Goal: Task Accomplishment & Management: Manage account settings

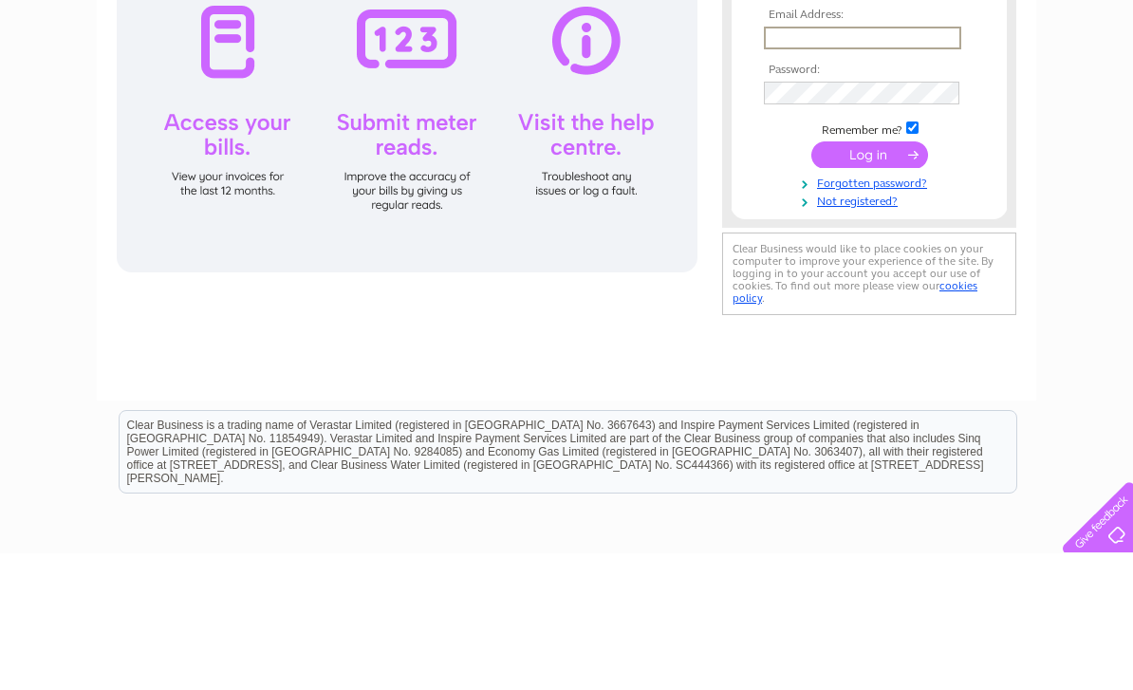
type input "[EMAIL_ADDRESS][DOMAIN_NAME]"
click at [869, 292] on input "submit" at bounding box center [869, 291] width 117 height 27
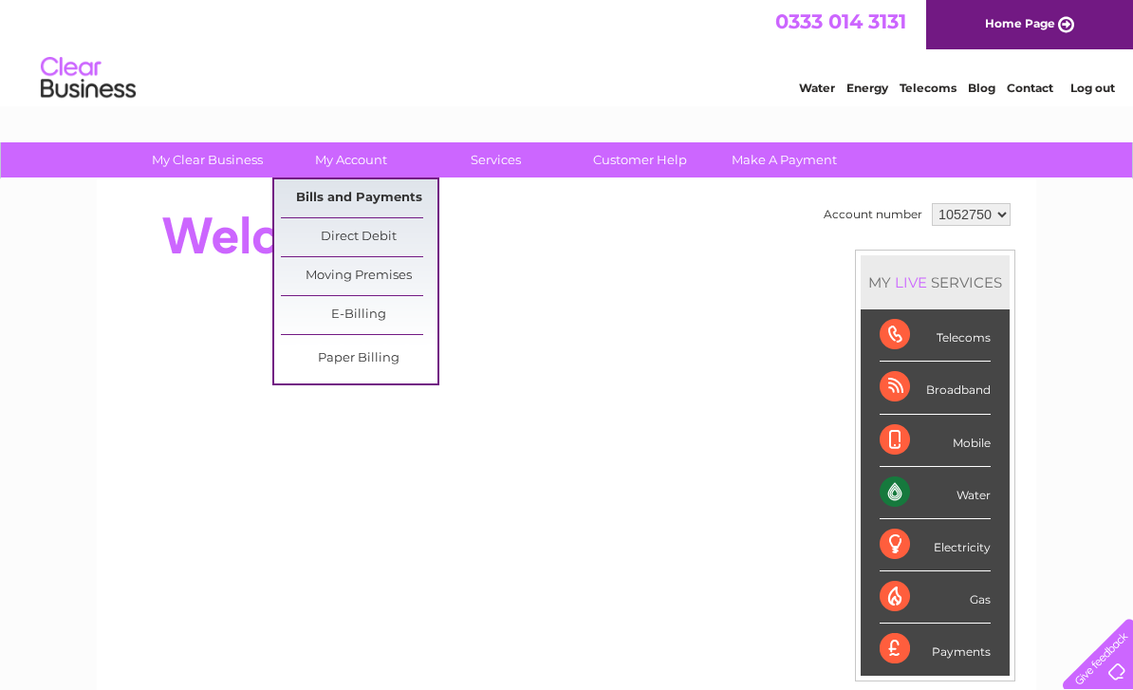
click at [393, 198] on link "Bills and Payments" at bounding box center [359, 198] width 157 height 38
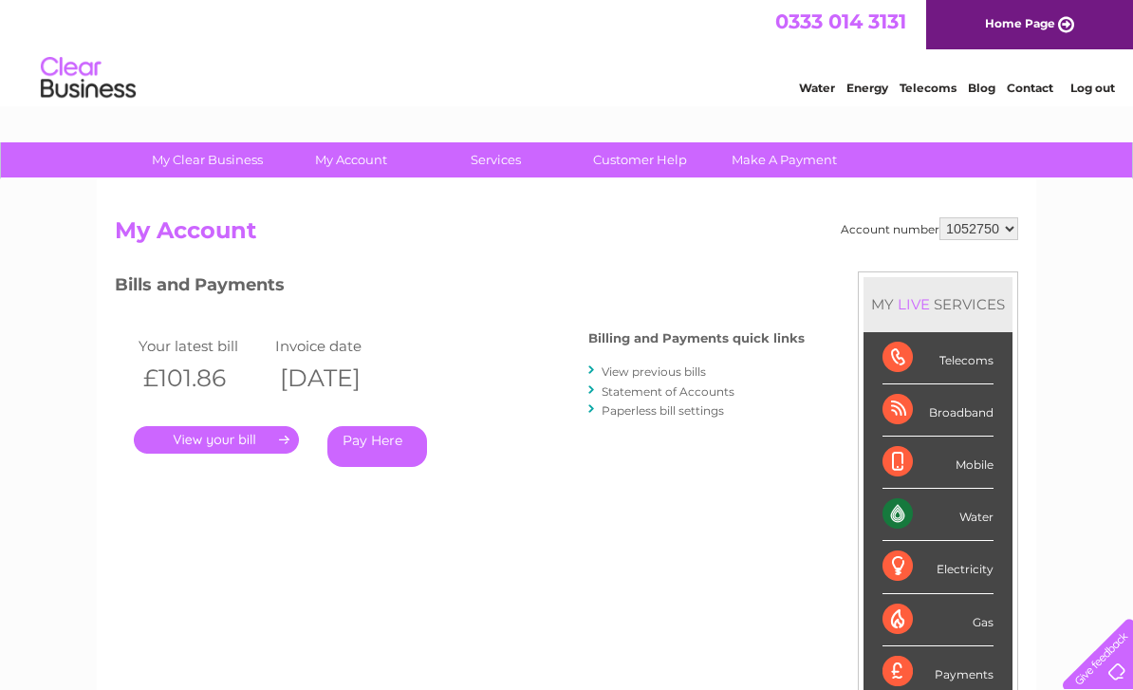
click at [248, 445] on link "." at bounding box center [216, 440] width 165 height 28
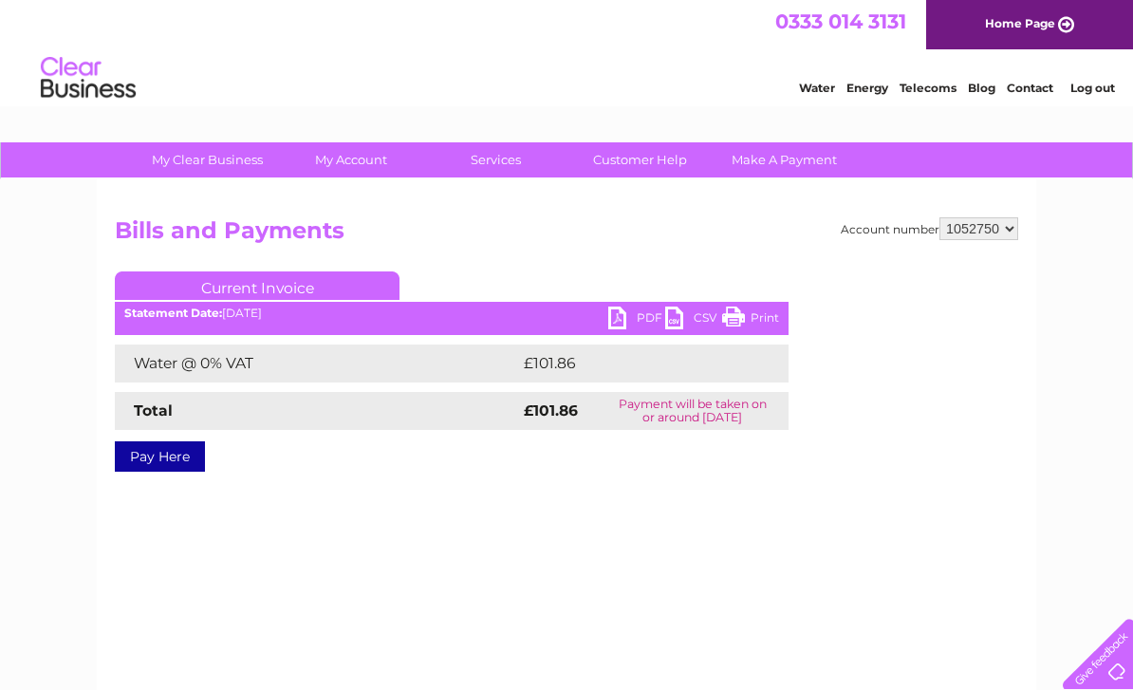
click at [648, 323] on link "PDF" at bounding box center [636, 320] width 57 height 28
